Goal: Feedback & Contribution: Submit feedback/report problem

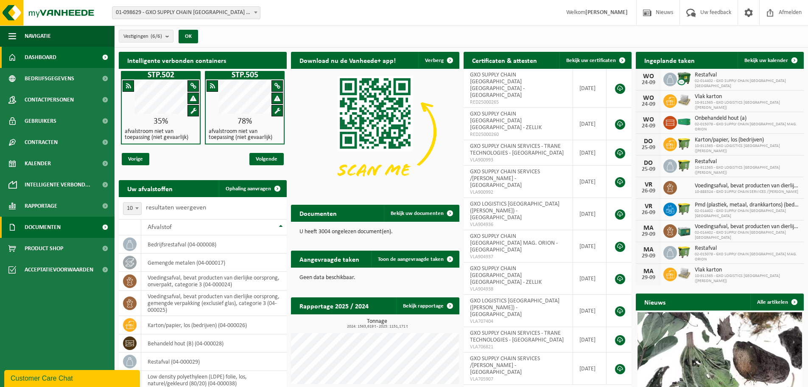
click at [59, 222] on span "Documenten" at bounding box center [43, 226] width 36 height 21
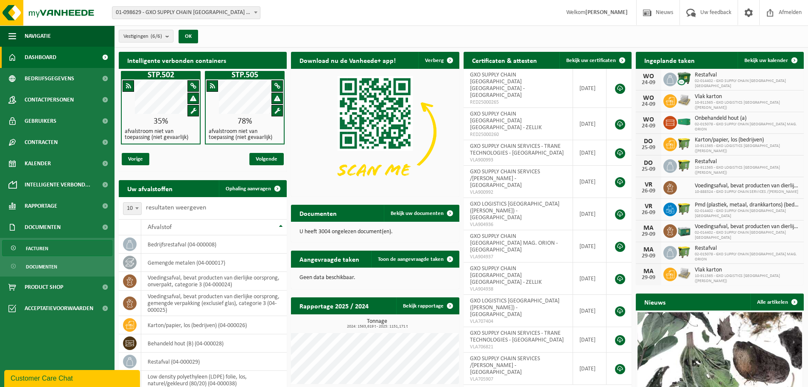
click at [41, 247] on span "Facturen" at bounding box center [37, 248] width 22 height 16
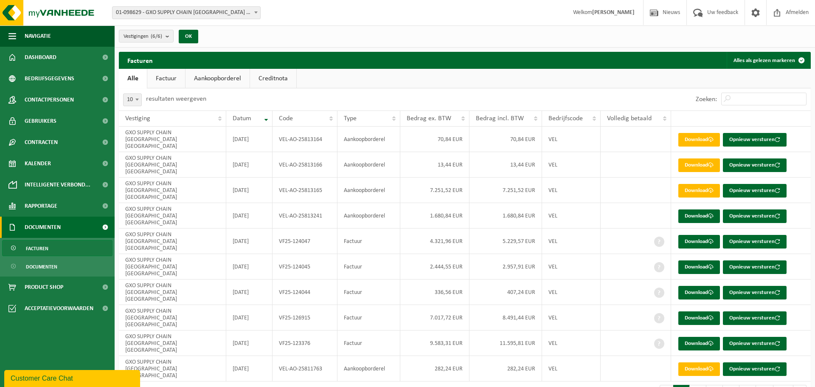
click at [214, 79] on link "Aankoopborderel" at bounding box center [217, 79] width 64 height 20
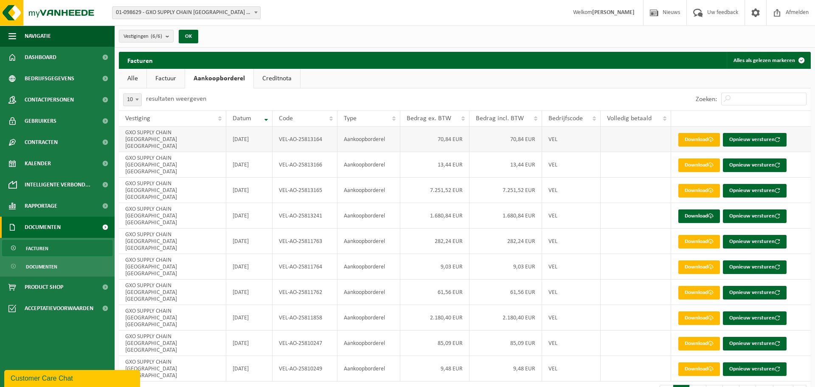
click at [698, 133] on link "Download" at bounding box center [699, 140] width 42 height 14
click at [570, 93] on div "Zoeken:" at bounding box center [638, 99] width 346 height 22
click at [707, 152] on td "Download Opnieuw versturen" at bounding box center [741, 164] width 140 height 25
click at [705, 158] on link "Download" at bounding box center [699, 165] width 42 height 14
click at [710, 184] on link "Download" at bounding box center [699, 191] width 42 height 14
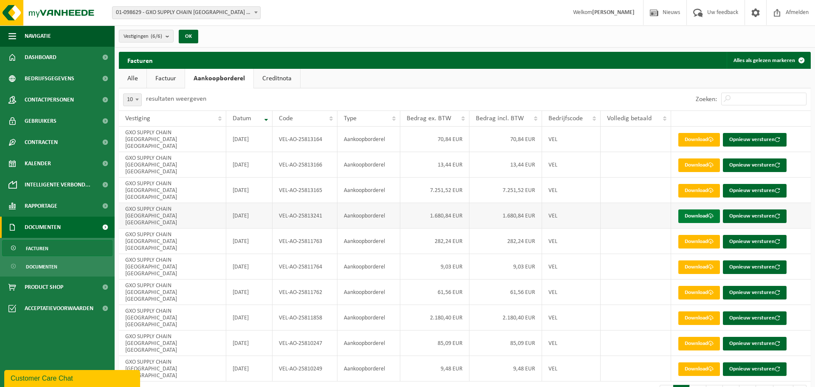
click at [703, 209] on link "Download" at bounding box center [699, 216] width 42 height 14
click at [697, 235] on link "Download" at bounding box center [699, 242] width 42 height 14
click at [695, 260] on link "Download" at bounding box center [699, 267] width 42 height 14
click at [704, 286] on link "Download" at bounding box center [699, 293] width 42 height 14
click at [711, 315] on span at bounding box center [711, 318] width 6 height 6
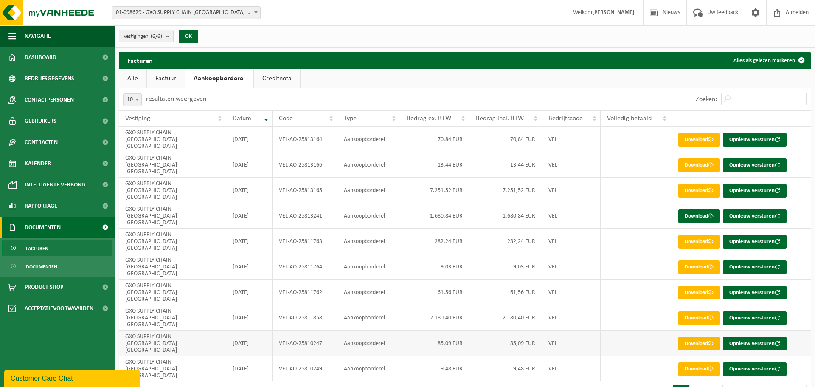
click at [710, 340] on span at bounding box center [711, 343] width 6 height 6
click at [706, 362] on link "Download" at bounding box center [699, 369] width 42 height 14
drag, startPoint x: 421, startPoint y: 27, endPoint x: 416, endPoint y: 26, distance: 4.3
click at [421, 27] on div "Vestigingen (6/6) Alles selecteren Alles deselecteren GXO SUPPLY CHAIN ANTWERP …" at bounding box center [465, 36] width 700 height 22
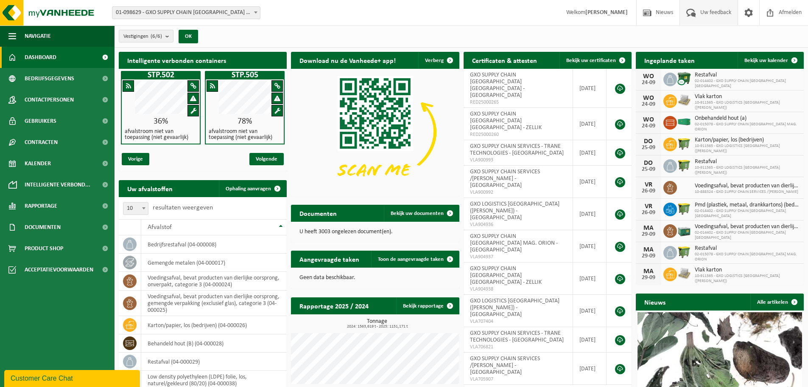
click at [706, 16] on span "Uw feedback" at bounding box center [716, 12] width 35 height 25
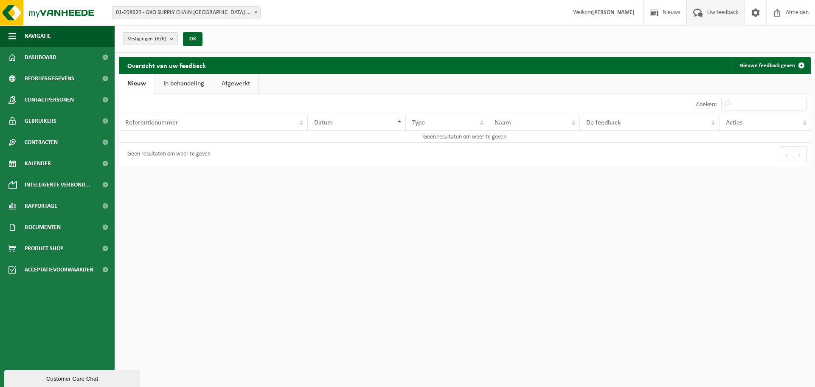
drag, startPoint x: 301, startPoint y: 186, endPoint x: 431, endPoint y: 161, distance: 132.7
click at [321, 180] on html "Vestiging: 01-098629 - GXO SUPPLY CHAIN ANTWERP NV - ANTWERPEN 10-911565 - GXO …" at bounding box center [407, 193] width 815 height 387
click at [772, 64] on link "Nieuwe feedback geven" at bounding box center [770, 65] width 77 height 17
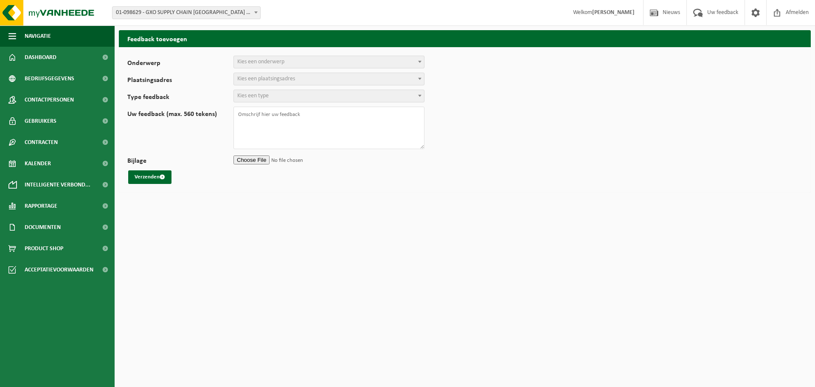
select select
drag, startPoint x: 277, startPoint y: 55, endPoint x: 278, endPoint y: 64, distance: 9.1
click at [277, 55] on div "Onderwerp Planning Administratie myVanheede Verkoop Kwaliteit Schadegeval melde…" at bounding box center [465, 119] width 692 height 145
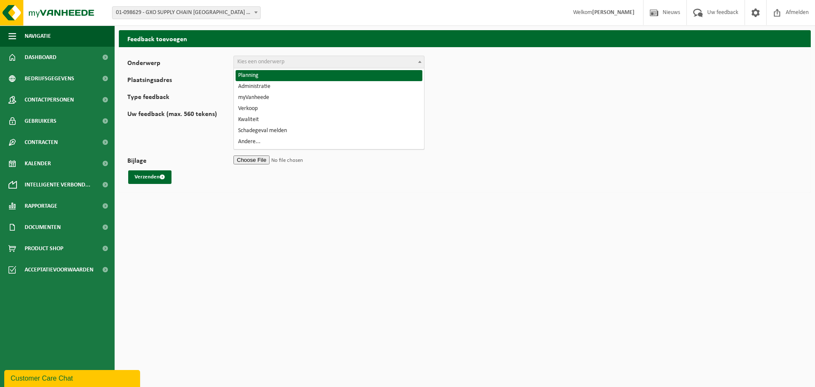
click at [279, 66] on span "Kies een onderwerp" at bounding box center [329, 62] width 190 height 12
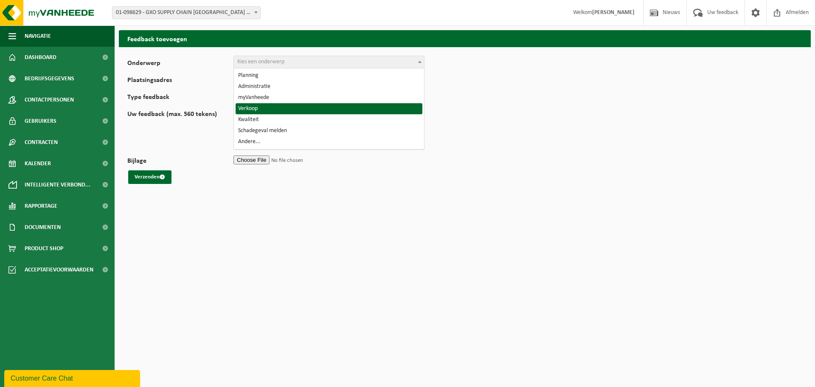
select select "19"
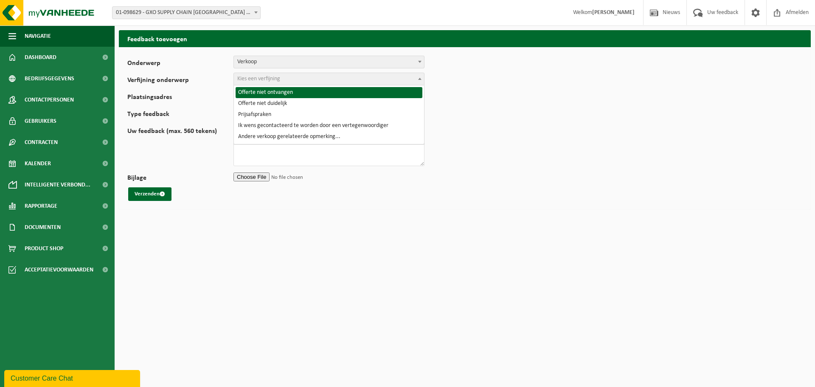
click at [300, 78] on span "Kies een verfijning" at bounding box center [329, 79] width 190 height 12
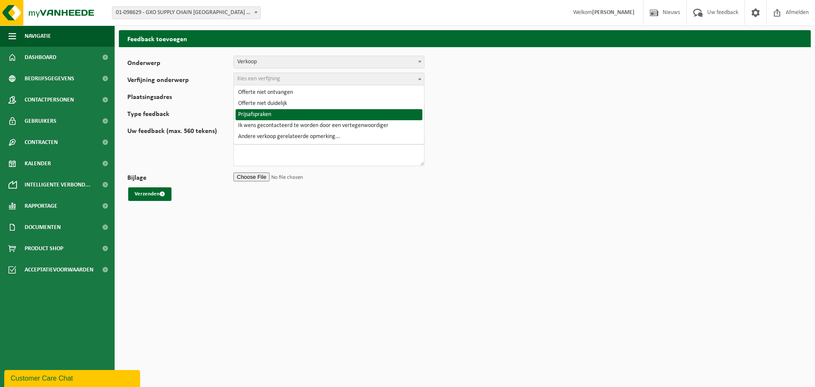
select select "22"
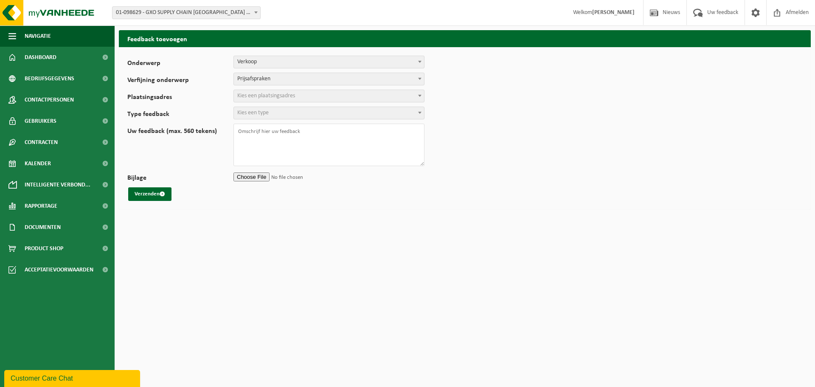
click at [311, 101] on span "Kies een plaatsingsadres" at bounding box center [329, 96] width 190 height 12
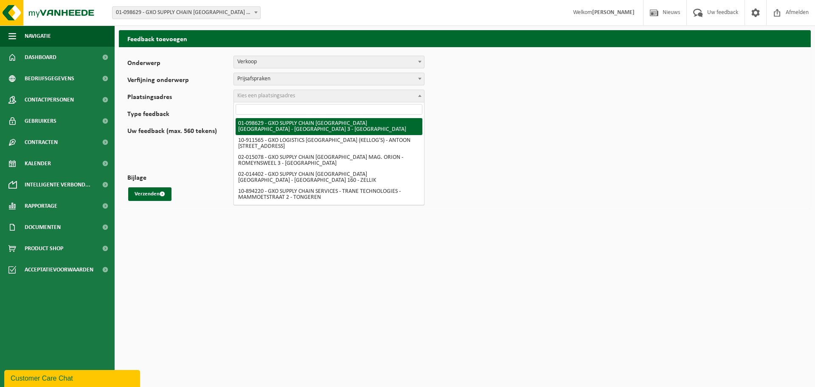
select select "826"
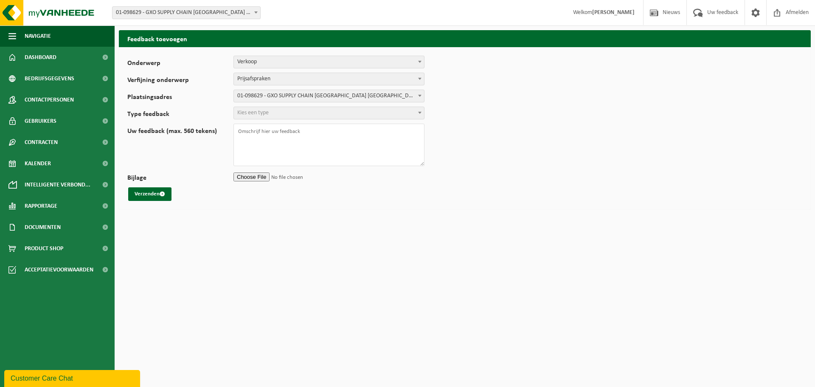
click at [349, 111] on span "Kies een type" at bounding box center [329, 113] width 190 height 12
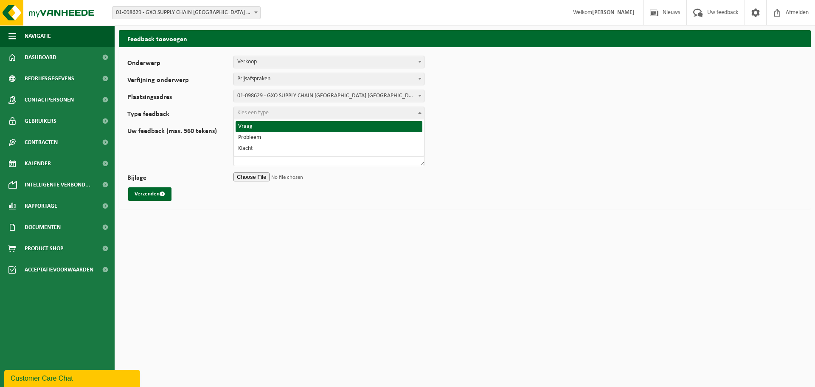
select select "QUE"
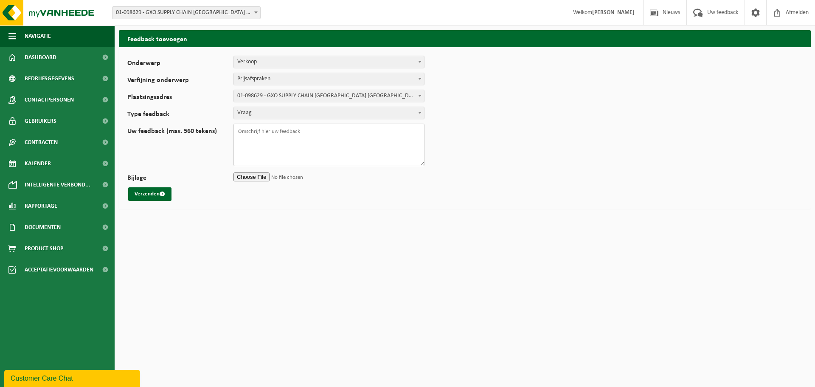
drag, startPoint x: 306, startPoint y: 142, endPoint x: 306, endPoint y: 137, distance: 4.7
click at [306, 141] on textarea "Uw feedback (max. 560 tekens)" at bounding box center [328, 144] width 191 height 42
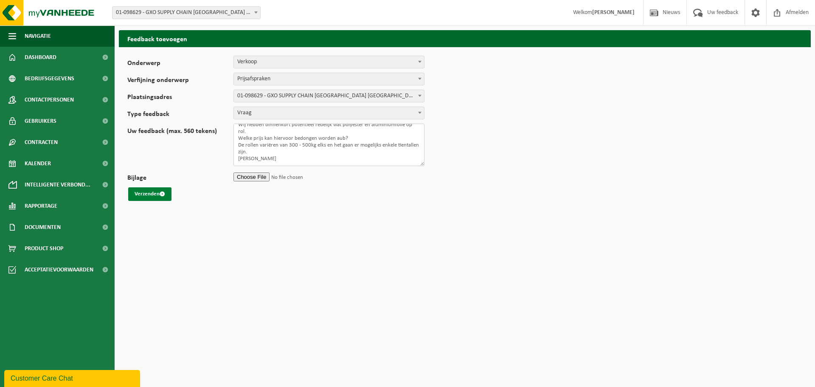
type textarea "Goedemiddag, Wij hebben binnenkort potentieel redelijk wat polyester en alumini…"
click at [146, 195] on button "Verzenden" at bounding box center [149, 194] width 43 height 14
